Goal: Task Accomplishment & Management: Manage account settings

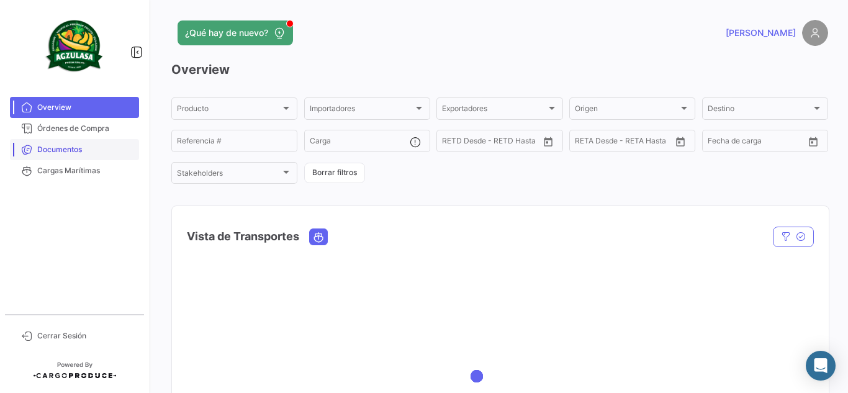
click at [64, 145] on span "Documentos" at bounding box center [85, 149] width 97 height 11
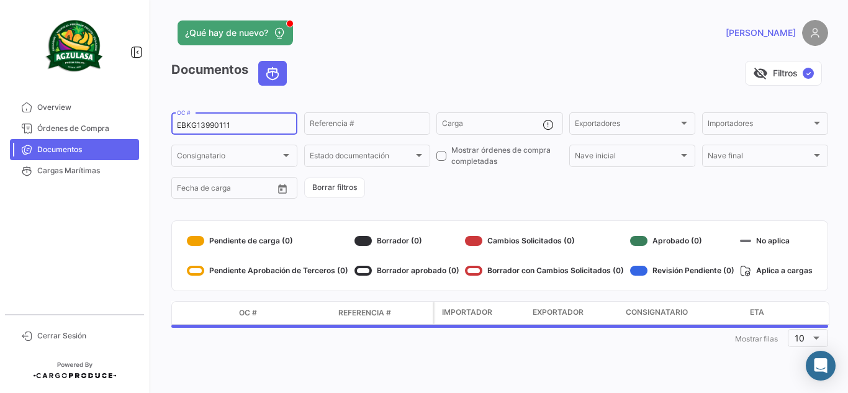
drag, startPoint x: 248, startPoint y: 126, endPoint x: 38, endPoint y: 151, distance: 211.3
click at [42, 151] on mat-sidenav-container "Overview Órdenes de Compra Documentos Cargas Marítimas Cerrar Sesión ¿Qué hay d…" at bounding box center [424, 196] width 848 height 393
paste input "6428359200"
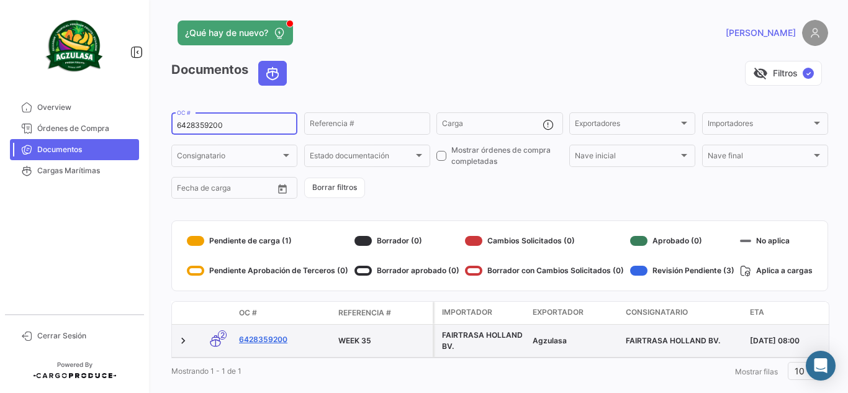
type input "6428359200"
click at [260, 338] on link "6428359200" at bounding box center [283, 339] width 89 height 11
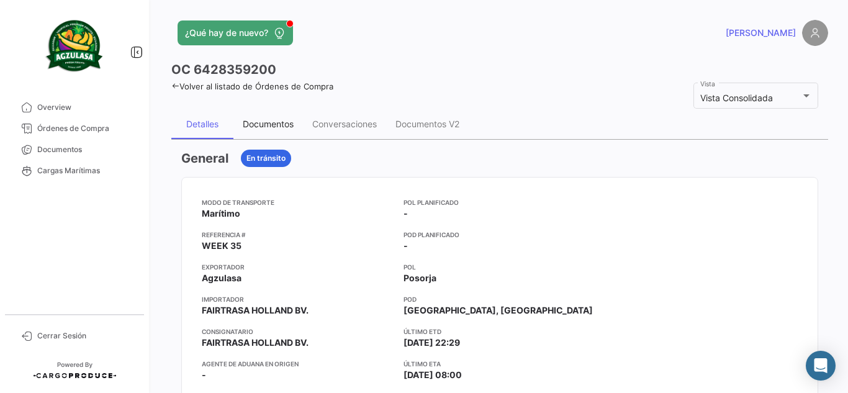
click at [274, 128] on div "Documentos" at bounding box center [268, 124] width 51 height 11
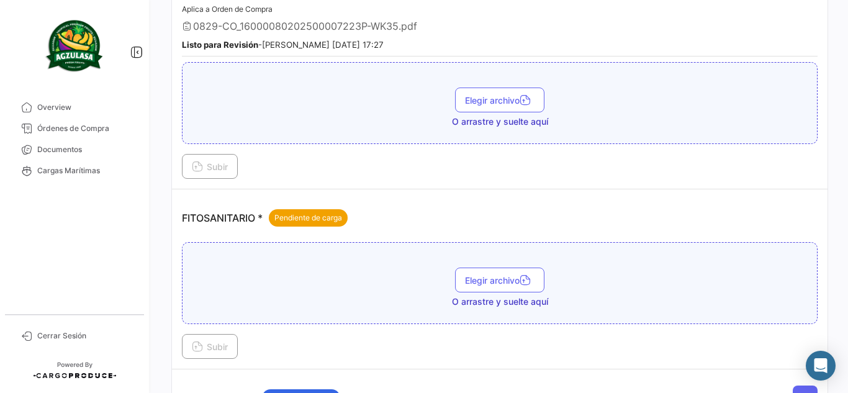
scroll to position [559, 0]
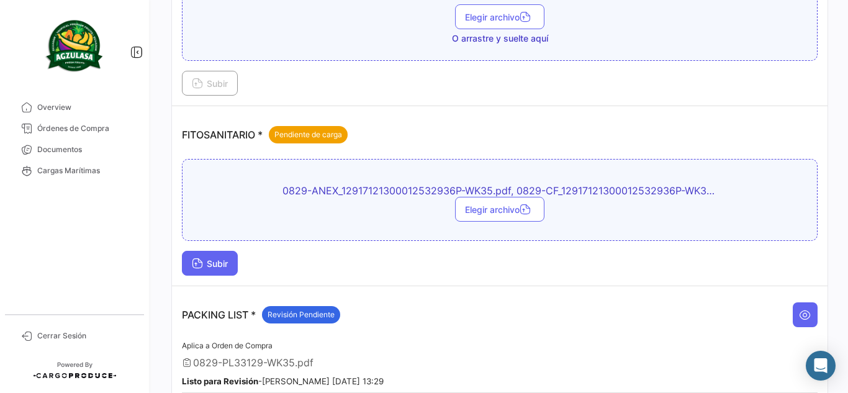
click at [237, 263] on button "Subir" at bounding box center [210, 263] width 56 height 25
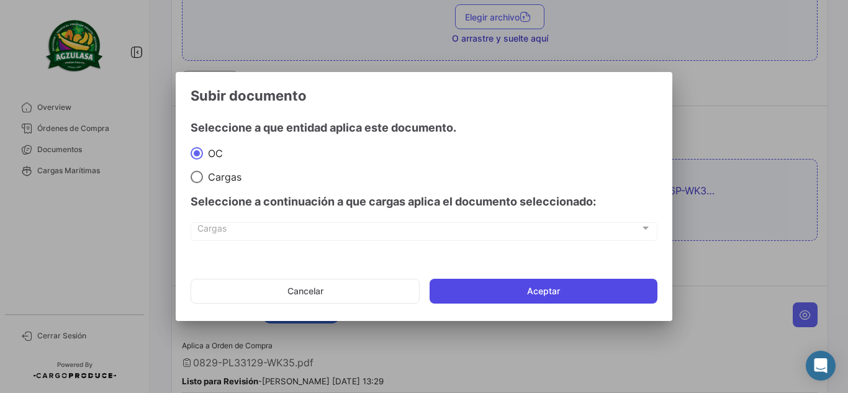
click at [506, 291] on button "Aceptar" at bounding box center [543, 291] width 228 height 25
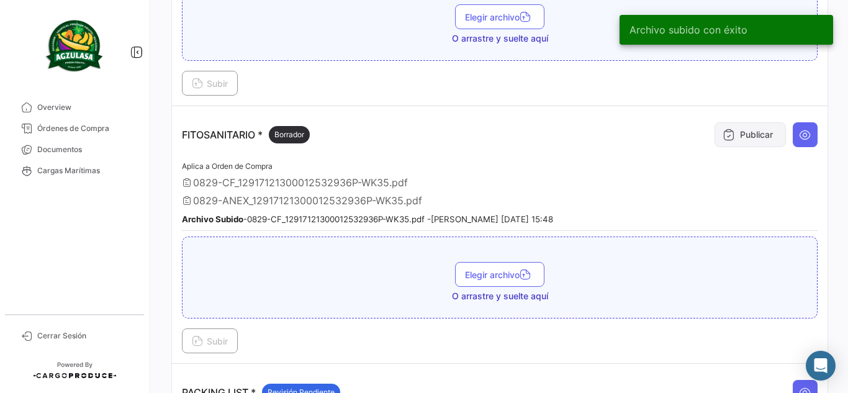
click at [723, 123] on button "Publicar" at bounding box center [749, 134] width 71 height 25
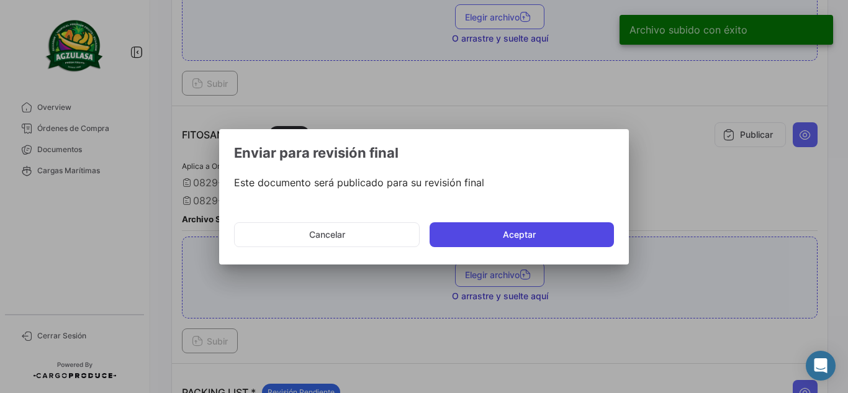
click at [525, 229] on button "Aceptar" at bounding box center [521, 234] width 184 height 25
